Goal: Task Accomplishment & Management: Use online tool/utility

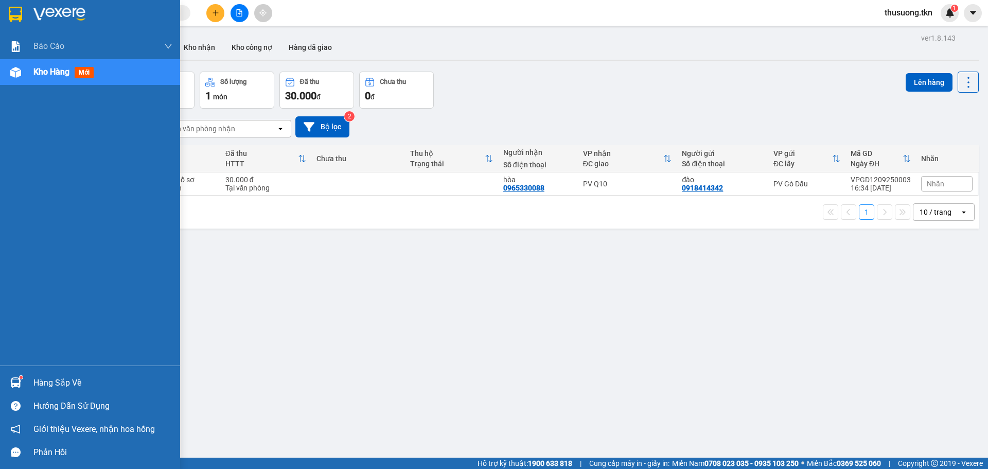
click at [51, 386] on div "Hàng sắp về" at bounding box center [102, 382] width 139 height 15
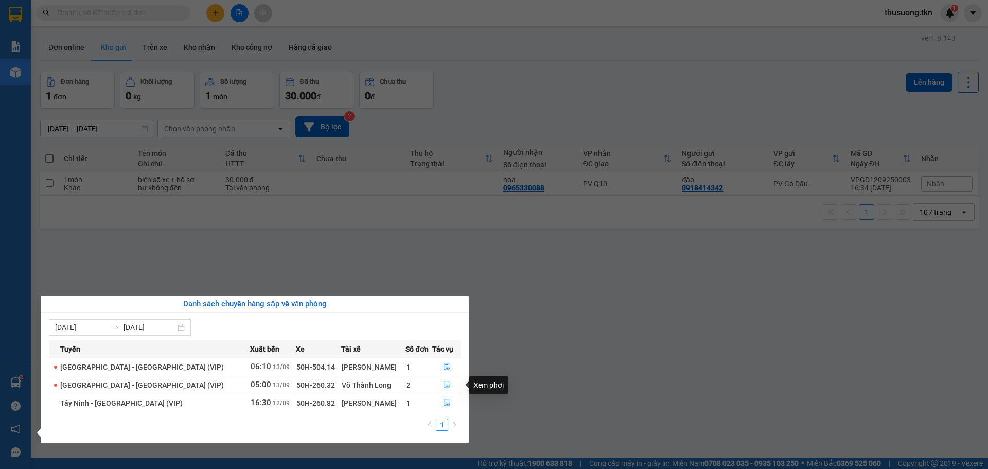
click at [443, 385] on icon "file-done" at bounding box center [446, 384] width 7 height 7
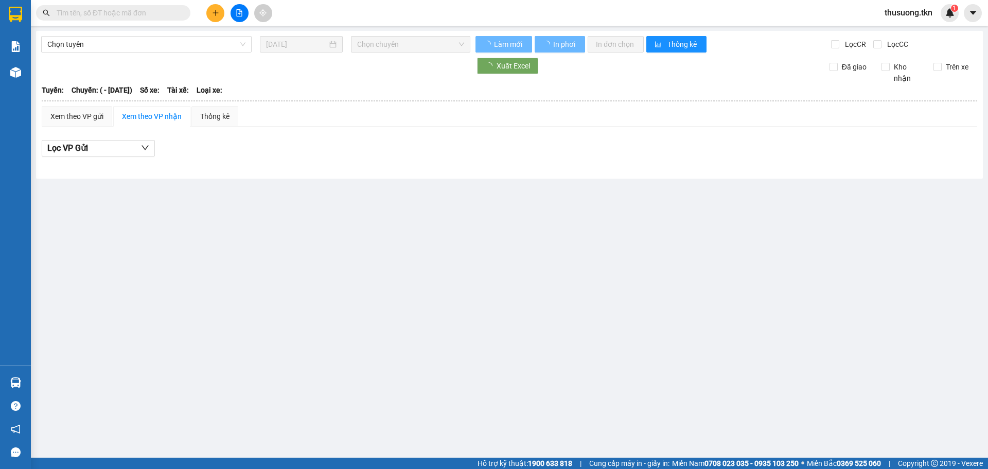
type input "[DATE]"
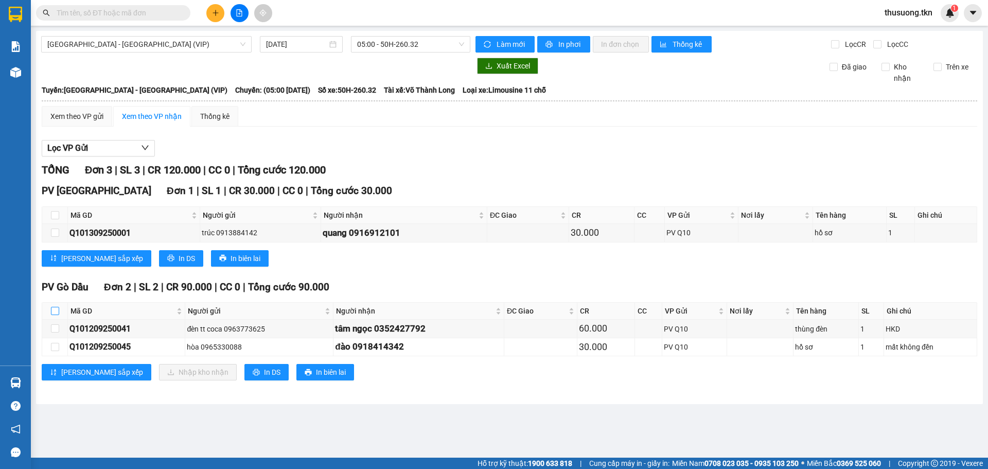
click at [52, 313] on input "checkbox" at bounding box center [55, 311] width 8 height 8
checkbox input "true"
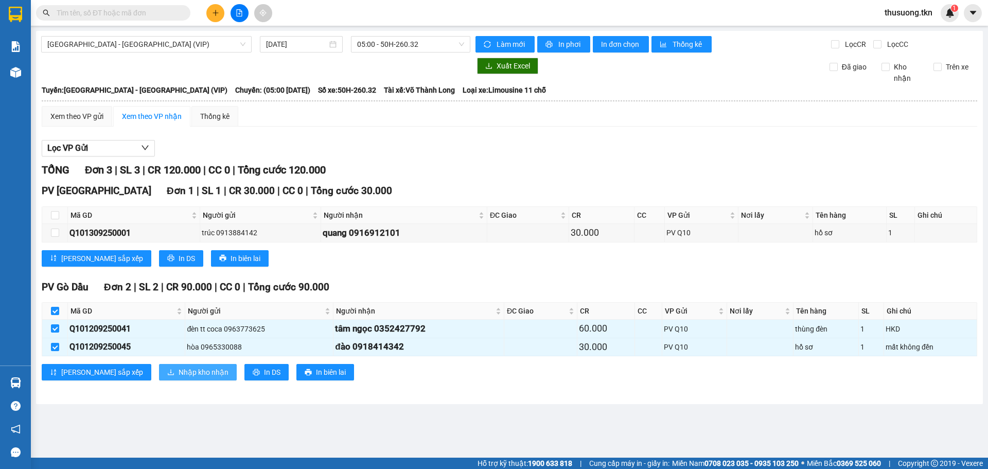
click at [179, 373] on span "Nhập kho nhận" at bounding box center [204, 371] width 50 height 11
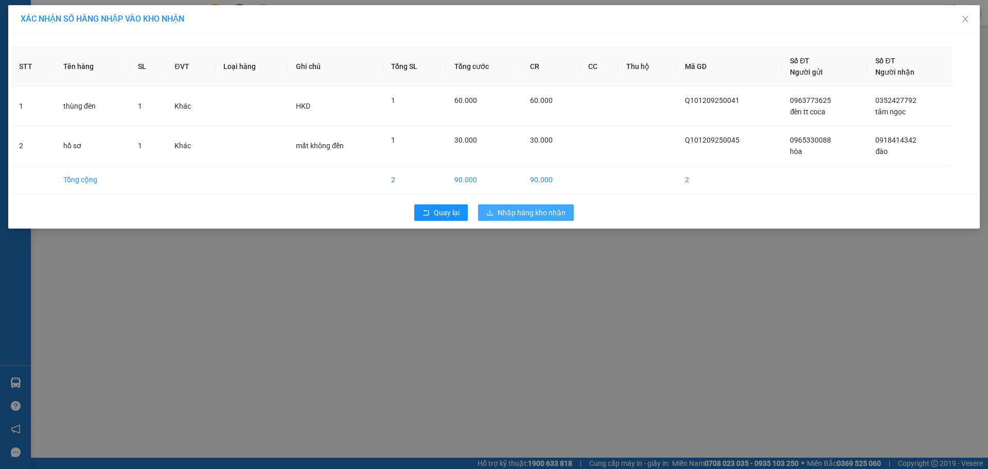
click at [524, 215] on span "Nhập hàng kho nhận" at bounding box center [532, 212] width 68 height 11
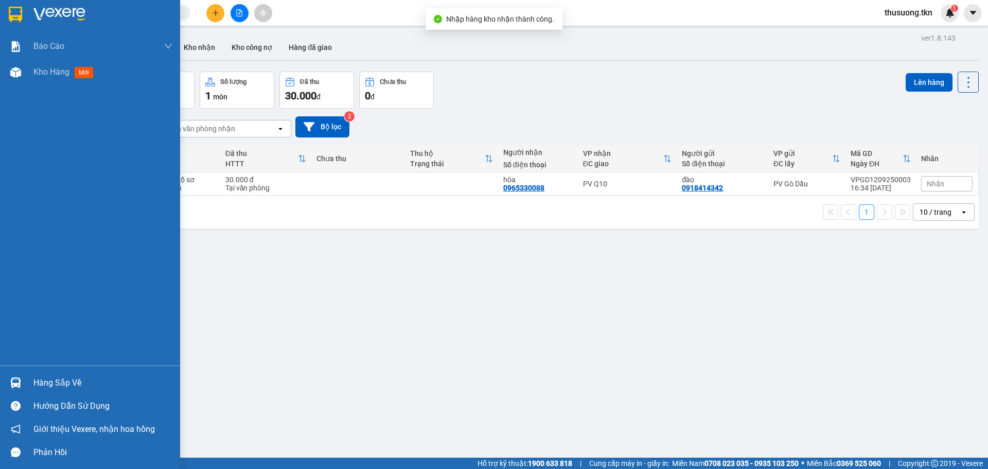
click at [21, 375] on div at bounding box center [16, 383] width 18 height 18
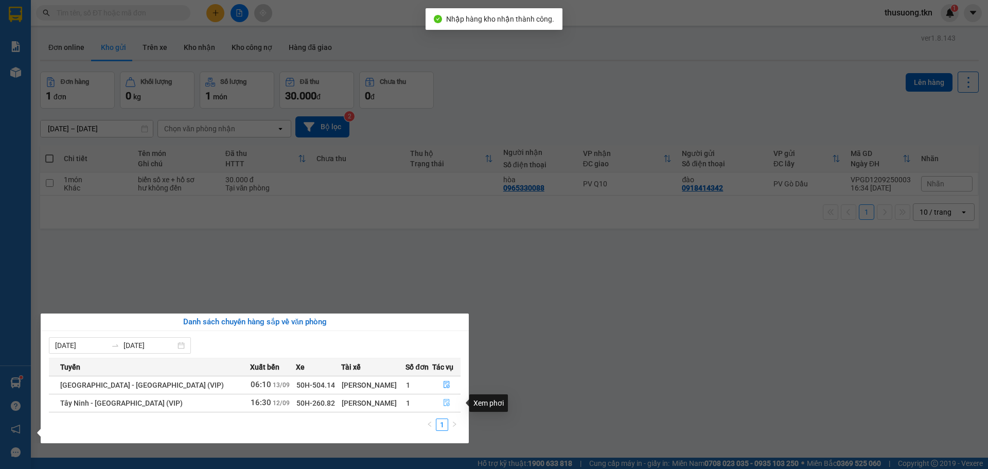
click at [444, 401] on icon "file-done" at bounding box center [447, 402] width 6 height 7
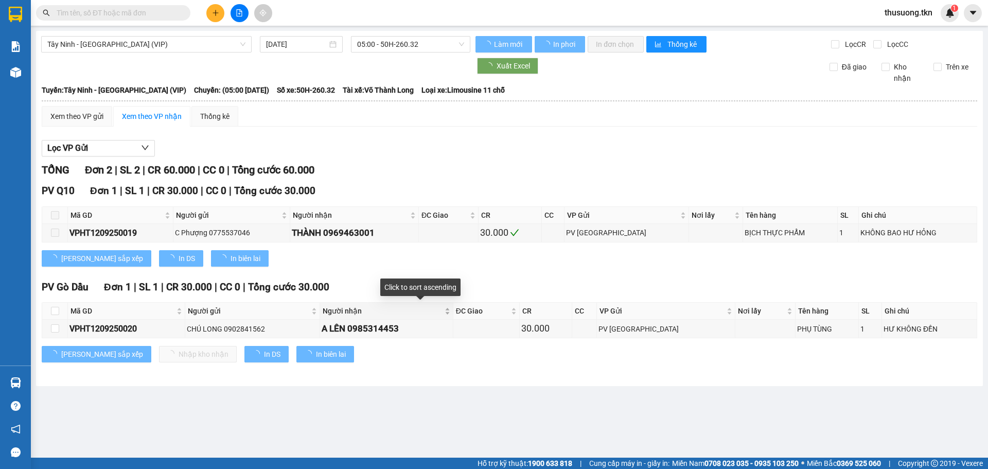
type input "[DATE]"
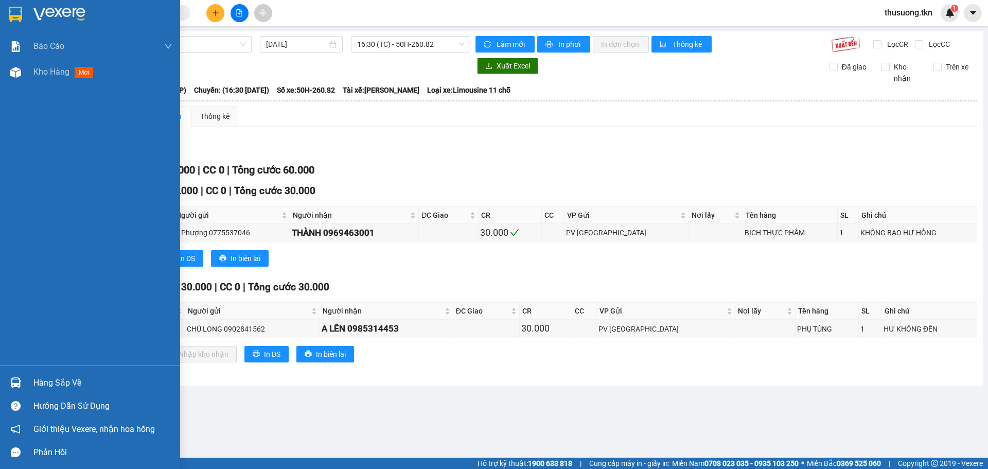
click at [19, 376] on div at bounding box center [16, 383] width 18 height 18
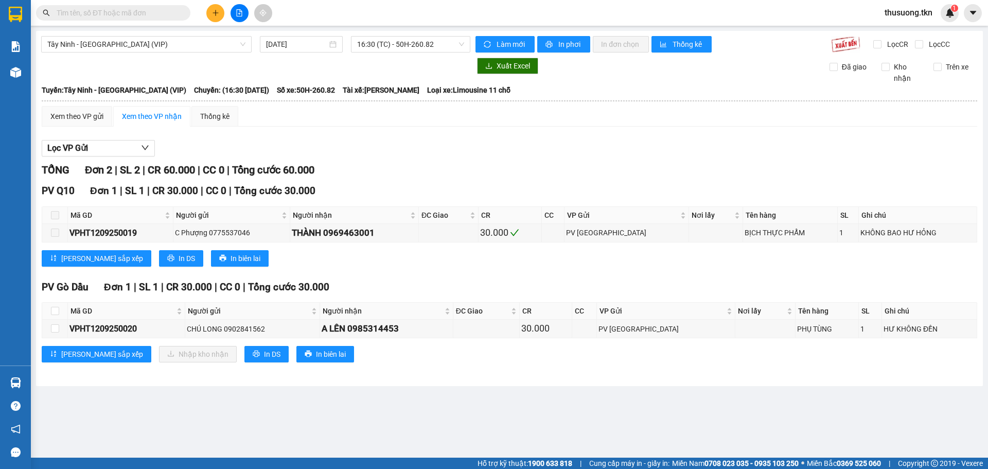
click at [541, 380] on section "Kết quả tìm kiếm ( 0 ) Bộ lọc No Data thusuong.tkn 1 Báo cáo Mẫu 1: Báo cáo dòn…" at bounding box center [494, 234] width 988 height 469
click at [568, 327] on div "30.000" at bounding box center [545, 328] width 49 height 14
